Goal: Task Accomplishment & Management: Use online tool/utility

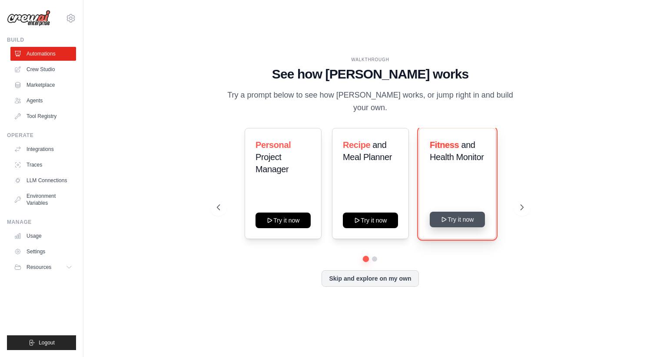
click at [446, 225] on button "Try it now" at bounding box center [457, 220] width 55 height 16
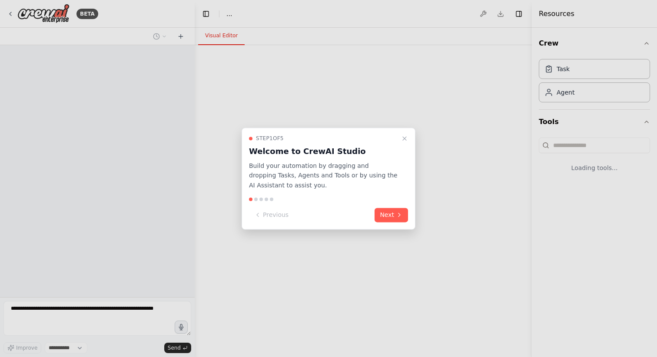
select select "****"
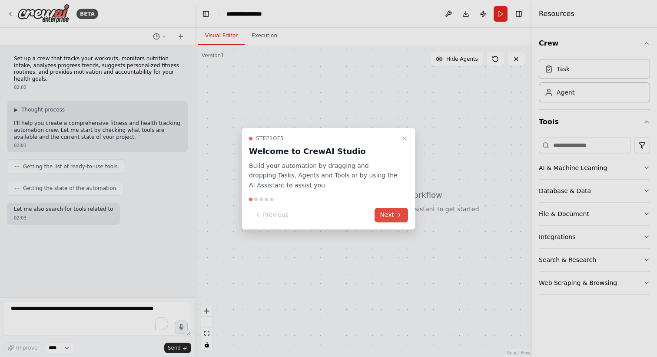
click at [390, 221] on button "Next" at bounding box center [390, 215] width 33 height 14
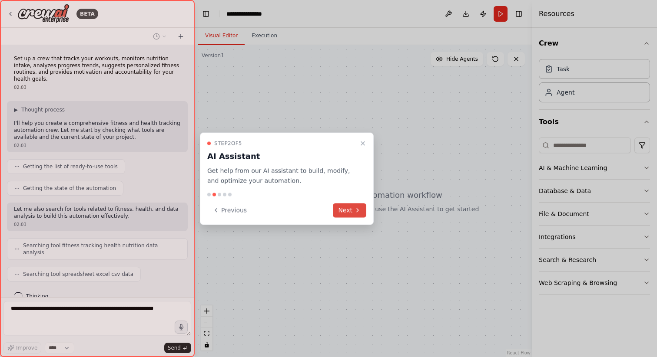
click at [354, 214] on icon at bounding box center [357, 210] width 7 height 7
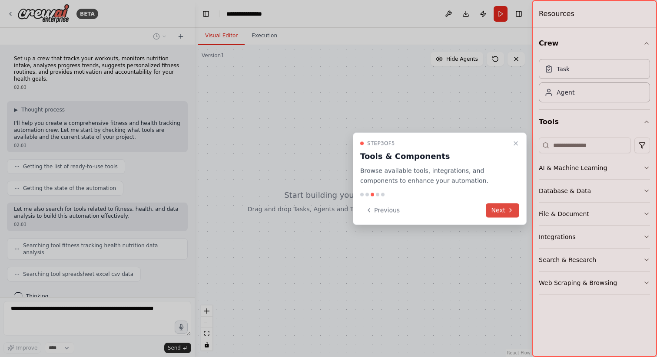
click at [515, 215] on button "Next" at bounding box center [502, 210] width 33 height 14
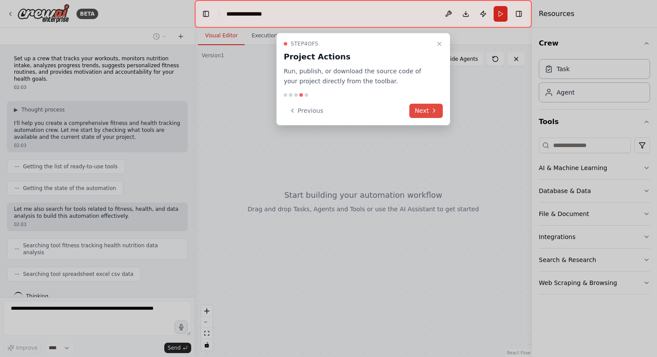
click at [432, 115] on button "Next" at bounding box center [425, 111] width 33 height 14
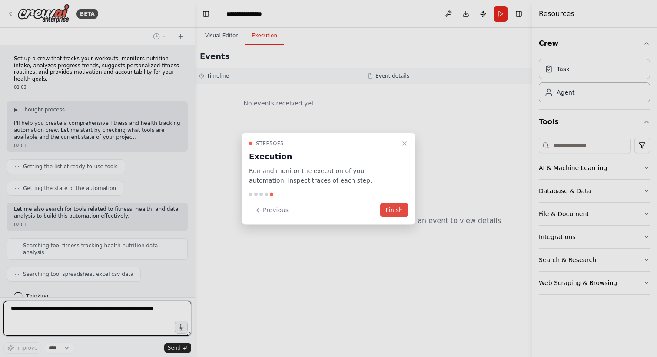
click at [394, 210] on button "Finish" at bounding box center [394, 210] width 28 height 14
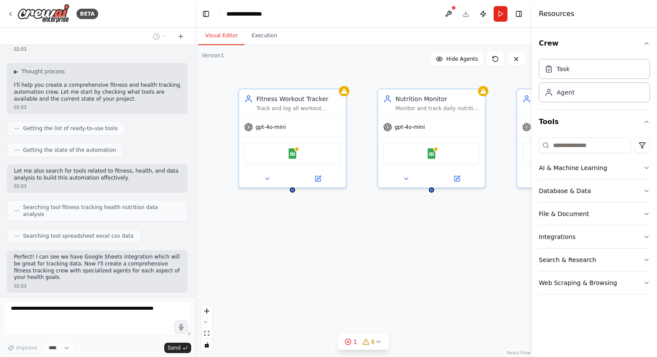
scroll to position [128, 0]
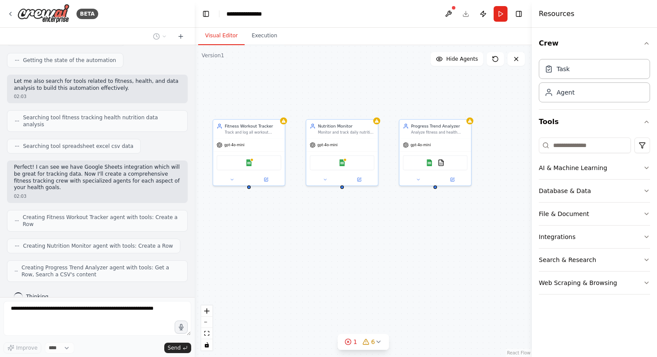
drag, startPoint x: 361, startPoint y: 225, endPoint x: 330, endPoint y: 215, distance: 32.2
click at [330, 215] on div "Fitness Workout Tracker Track and log all workout activities for {user_name}, i…" at bounding box center [363, 201] width 337 height 312
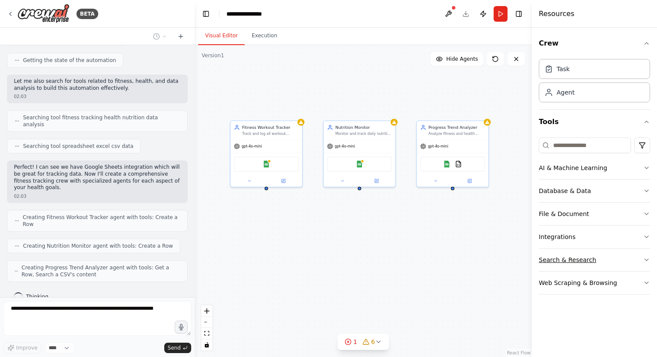
scroll to position [157, 0]
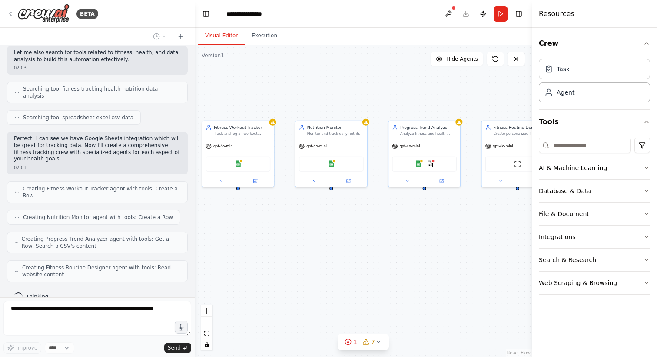
drag, startPoint x: 469, startPoint y: 221, endPoint x: 441, endPoint y: 221, distance: 27.8
click at [441, 221] on div "Fitness Workout Tracker Track and log all workout activities for {user_name}, i…" at bounding box center [363, 201] width 337 height 312
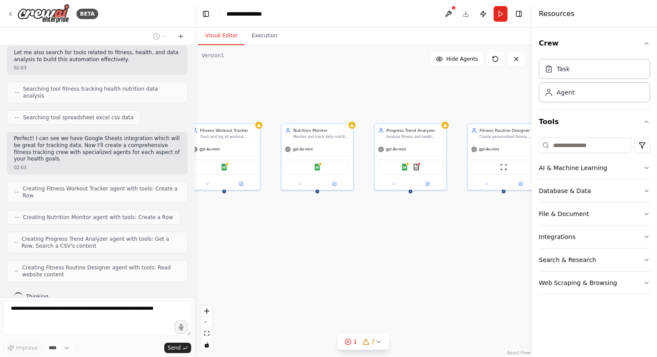
drag, startPoint x: 441, startPoint y: 221, endPoint x: 427, endPoint y: 224, distance: 14.2
click at [427, 224] on div "Fitness Workout Tracker Track and log all workout activities for {user_name}, i…" at bounding box center [363, 201] width 337 height 312
